Goal: Information Seeking & Learning: Find specific fact

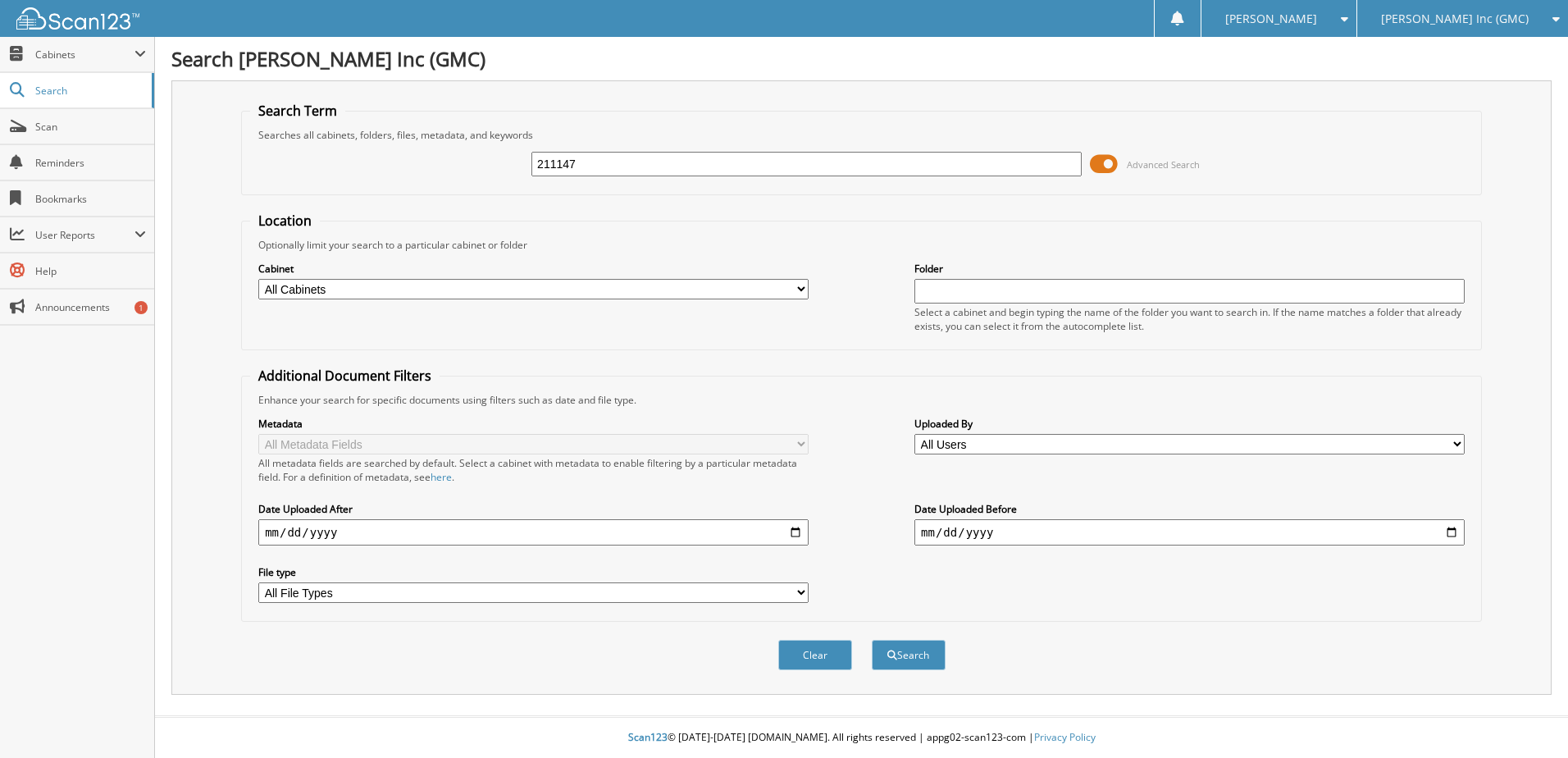
type input "211147"
click at [872, 640] on button "Search" at bounding box center [909, 655] width 74 height 30
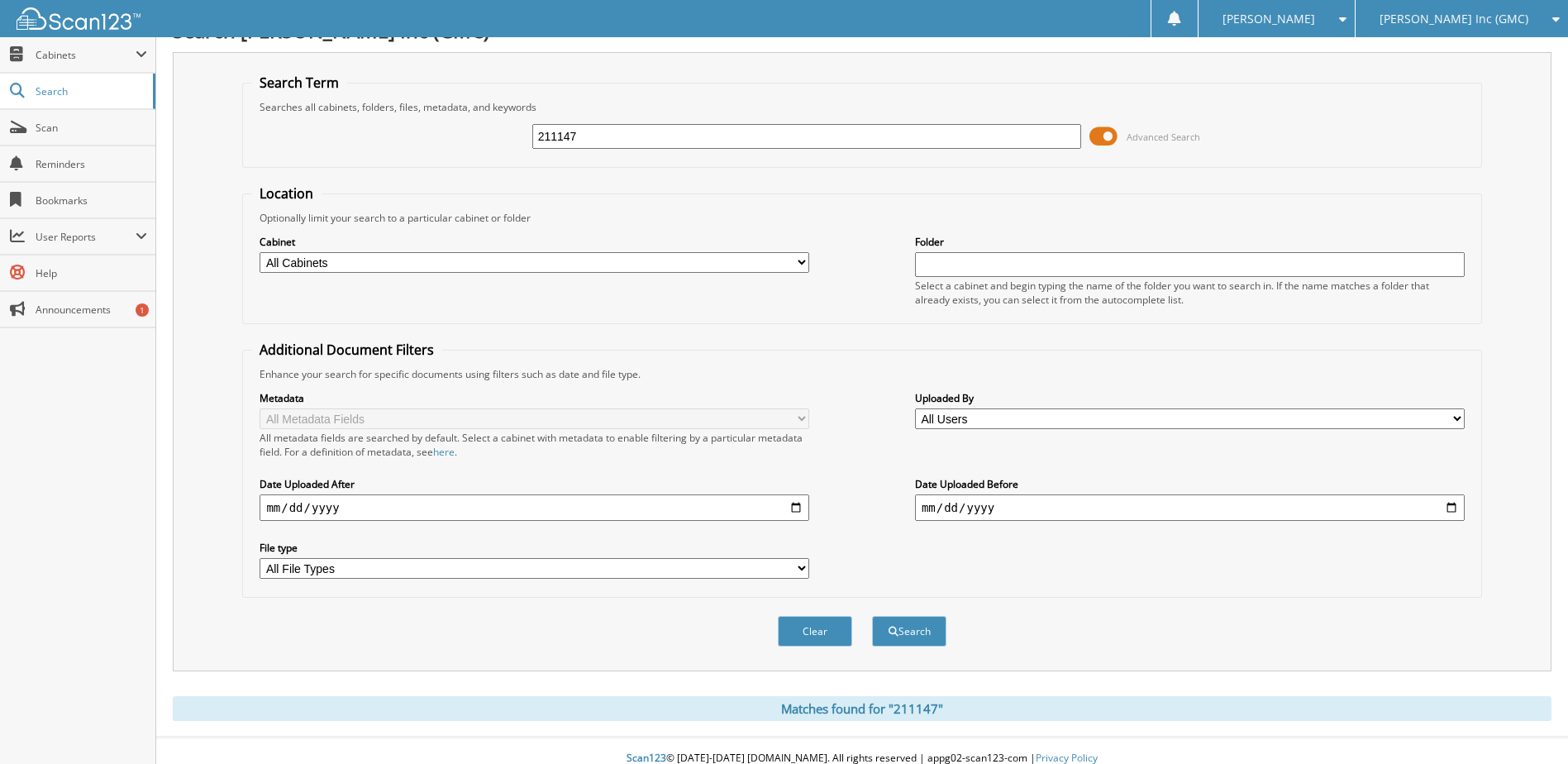
scroll to position [45, 0]
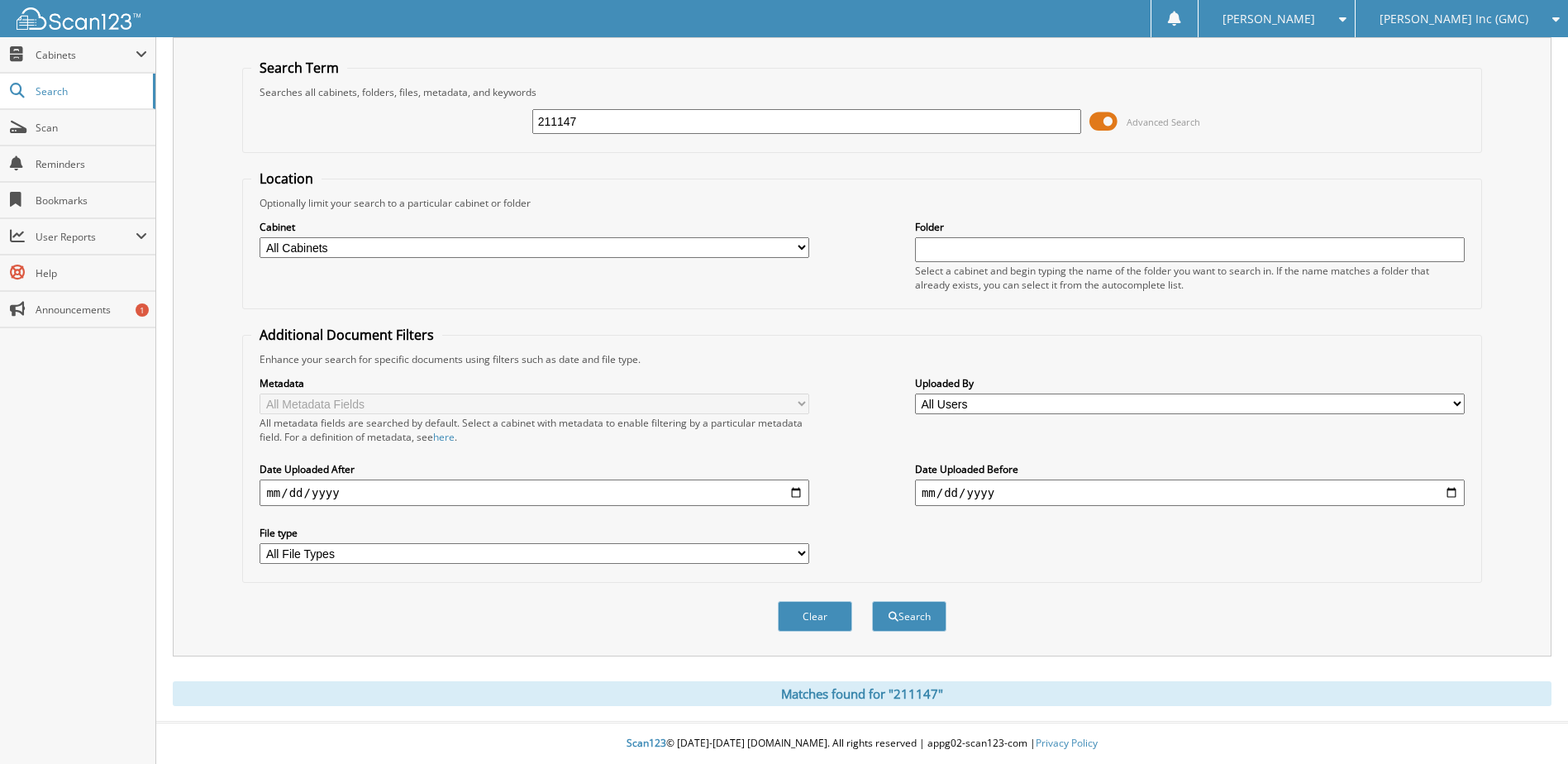
click at [451, 549] on select "All File Types PDF" at bounding box center [533, 553] width 549 height 20
click at [391, 532] on label "File type" at bounding box center [533, 532] width 549 height 14
click at [391, 543] on select "All File Types PDF" at bounding box center [533, 553] width 549 height 20
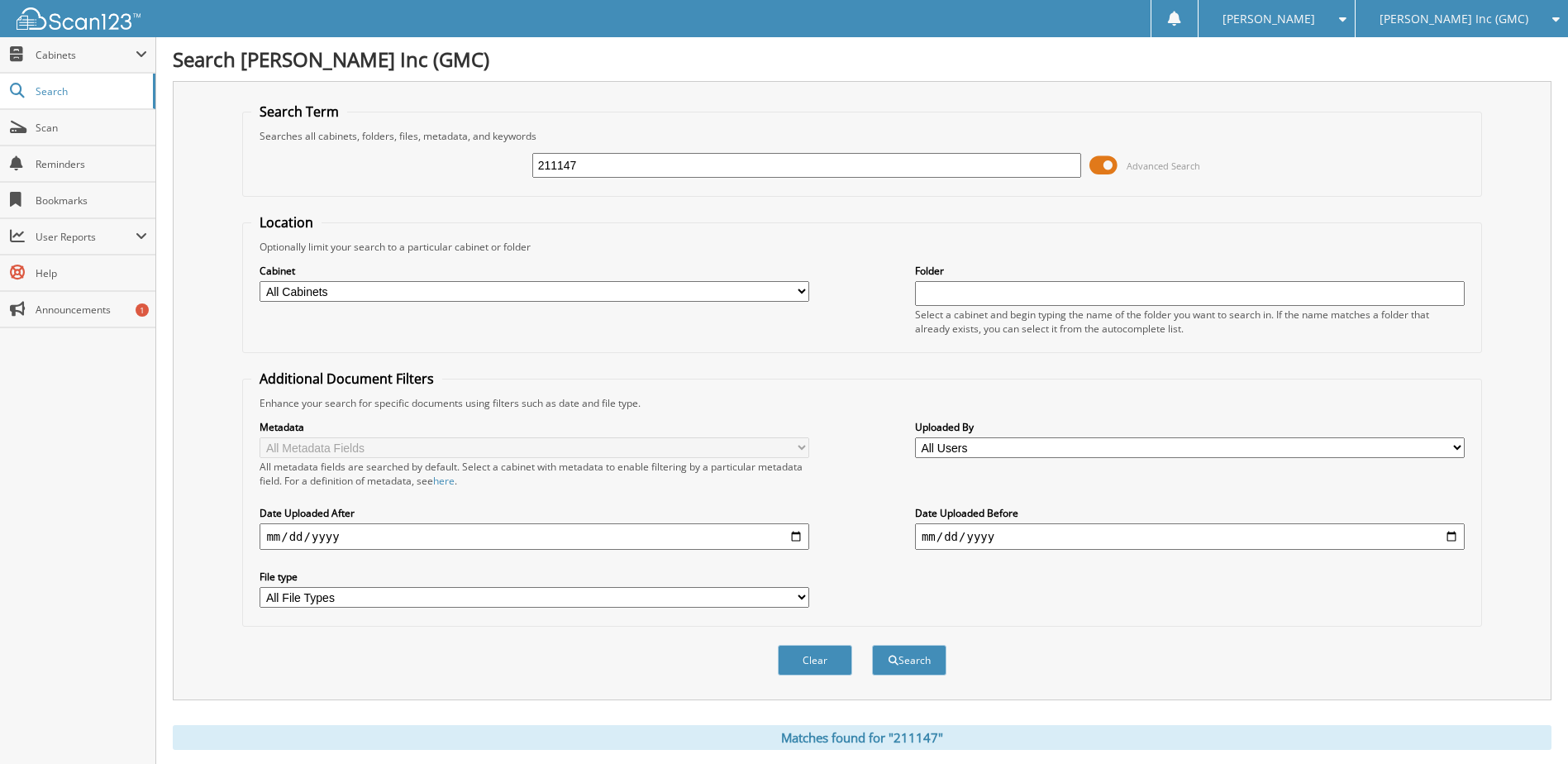
click at [603, 165] on input "211147" at bounding box center [807, 166] width 549 height 25
type input "2"
click at [602, 173] on input "text" at bounding box center [807, 166] width 549 height 25
type input "g5085"
click at [872, 645] on button "Search" at bounding box center [909, 660] width 75 height 30
